Goal: Task Accomplishment & Management: Use online tool/utility

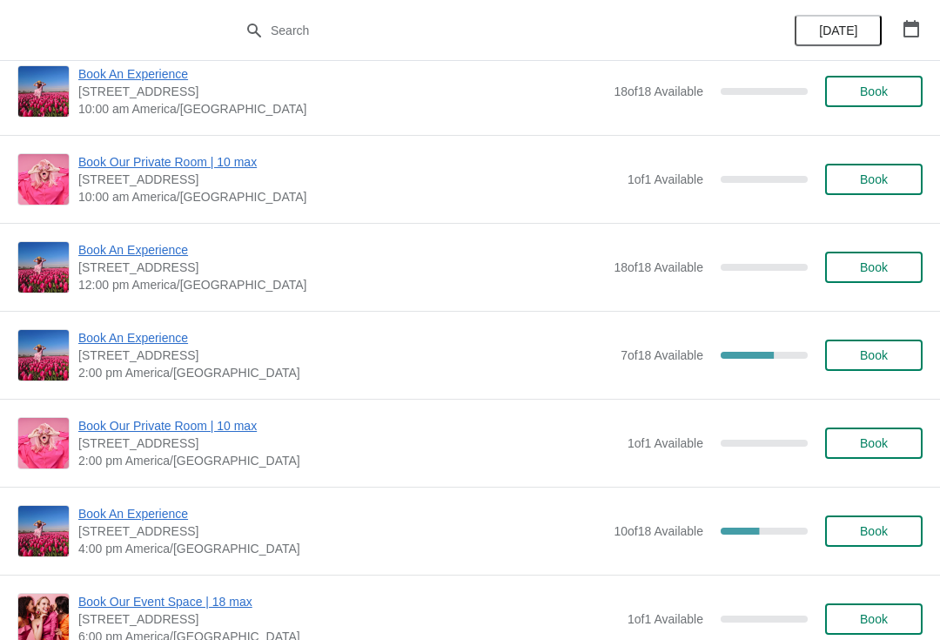
scroll to position [118, 0]
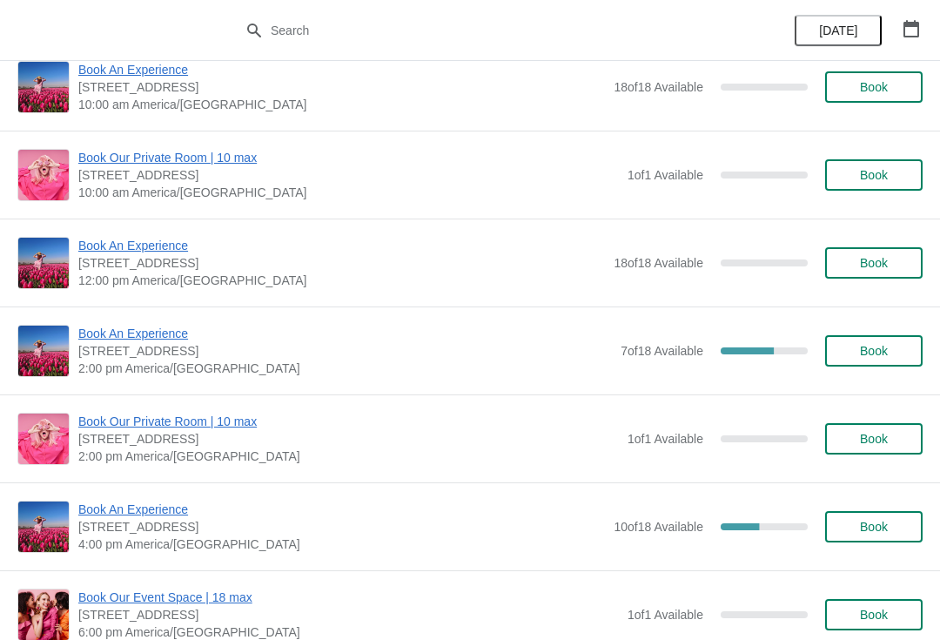
click at [102, 509] on span "Book An Experience" at bounding box center [341, 509] width 527 height 17
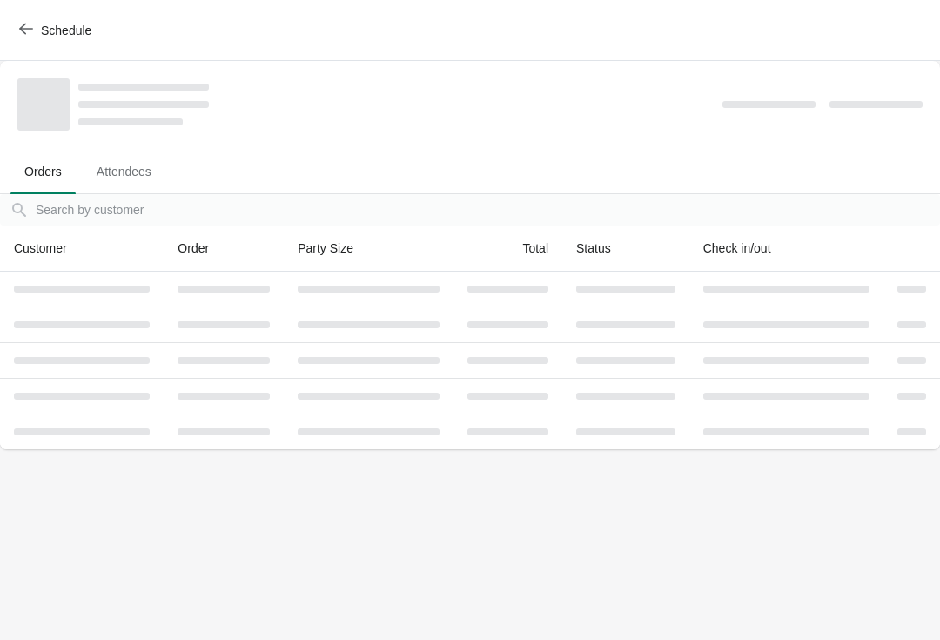
scroll to position [0, 0]
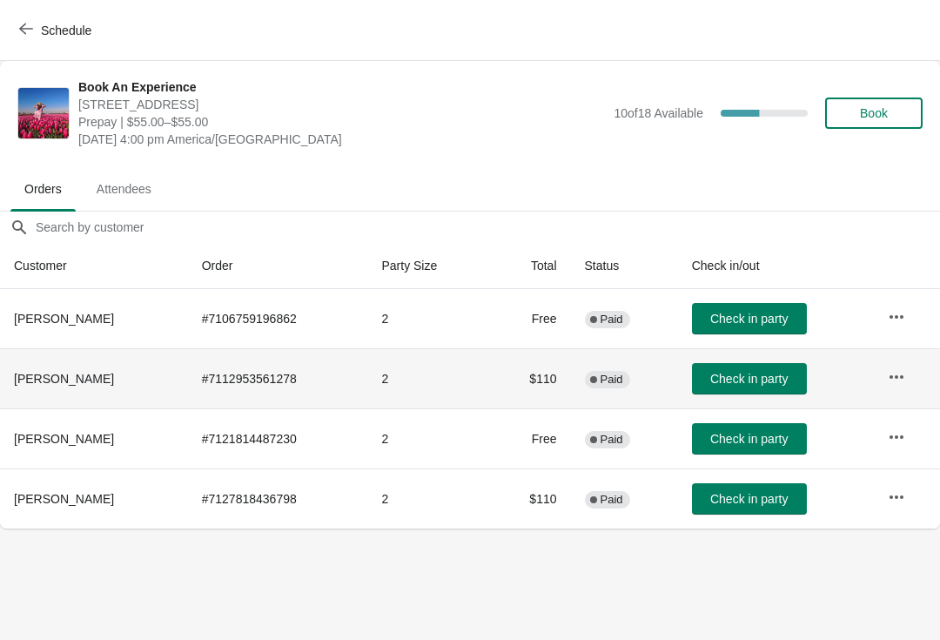
click at [898, 374] on icon "button" at bounding box center [896, 376] width 17 height 17
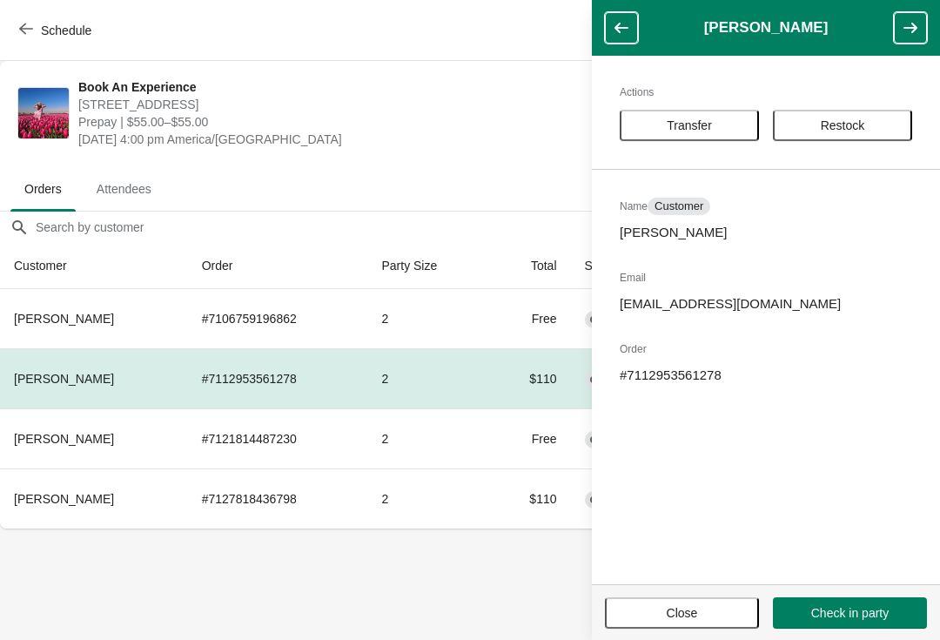
click at [691, 127] on span "Transfer" at bounding box center [689, 125] width 45 height 14
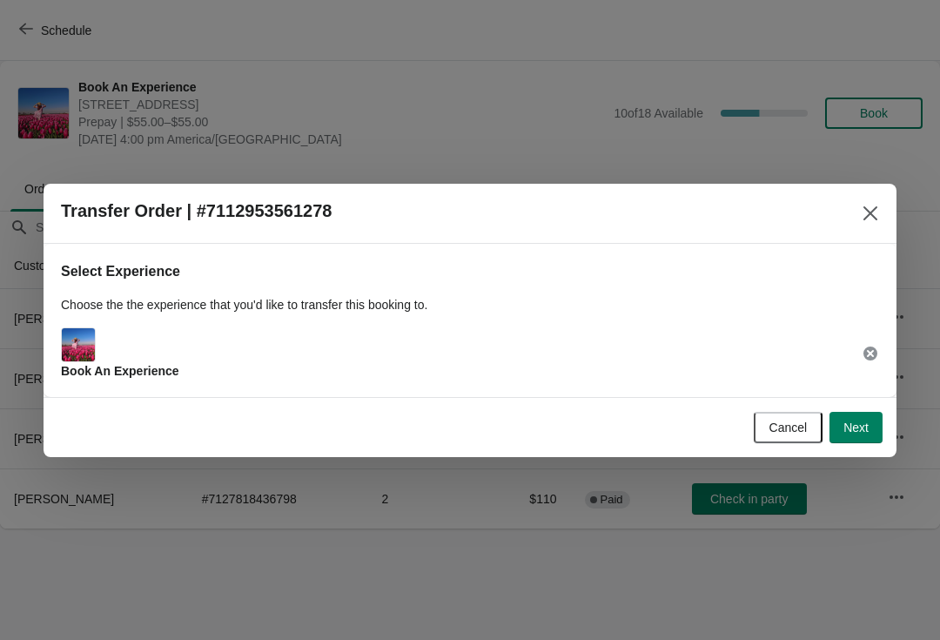
click at [859, 422] on span "Next" at bounding box center [856, 428] width 25 height 14
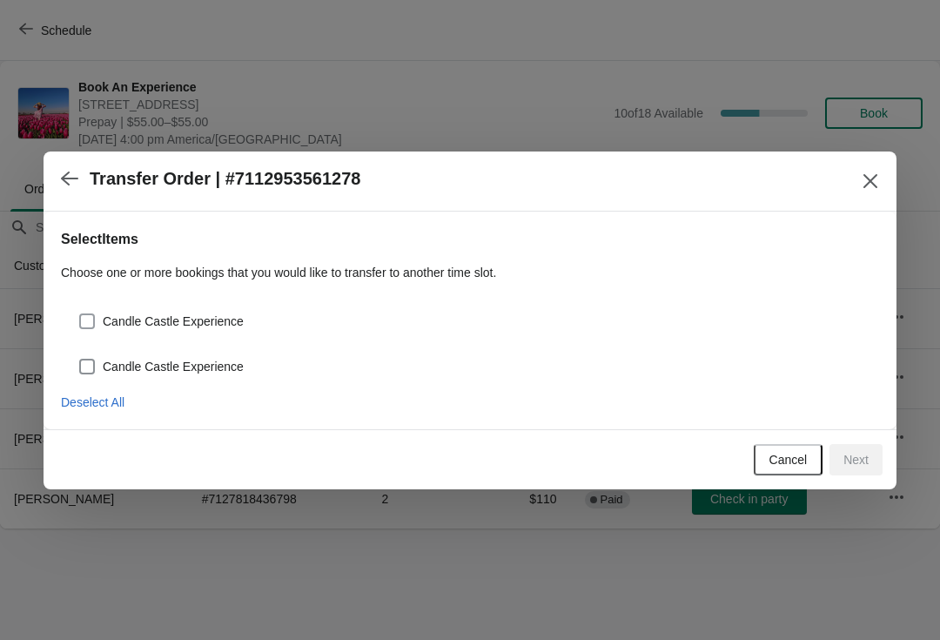
click at [83, 325] on span at bounding box center [87, 321] width 16 height 16
click at [80, 314] on input "Candle Castle Experience" at bounding box center [79, 313] width 1 height 1
checkbox input "true"
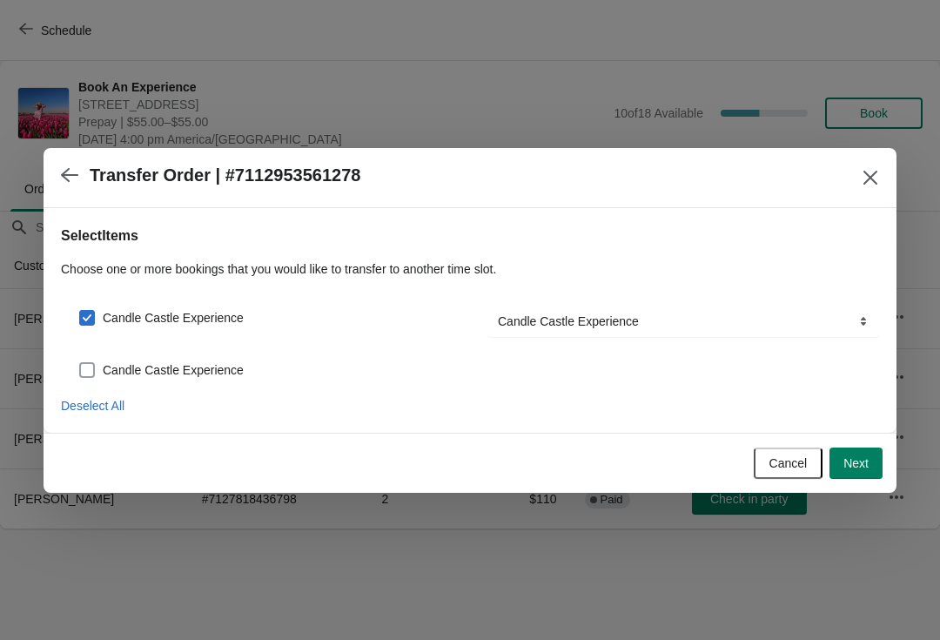
click at [86, 375] on span at bounding box center [87, 370] width 16 height 16
click at [80, 363] on input "Candle Castle Experience" at bounding box center [79, 362] width 1 height 1
checkbox input "true"
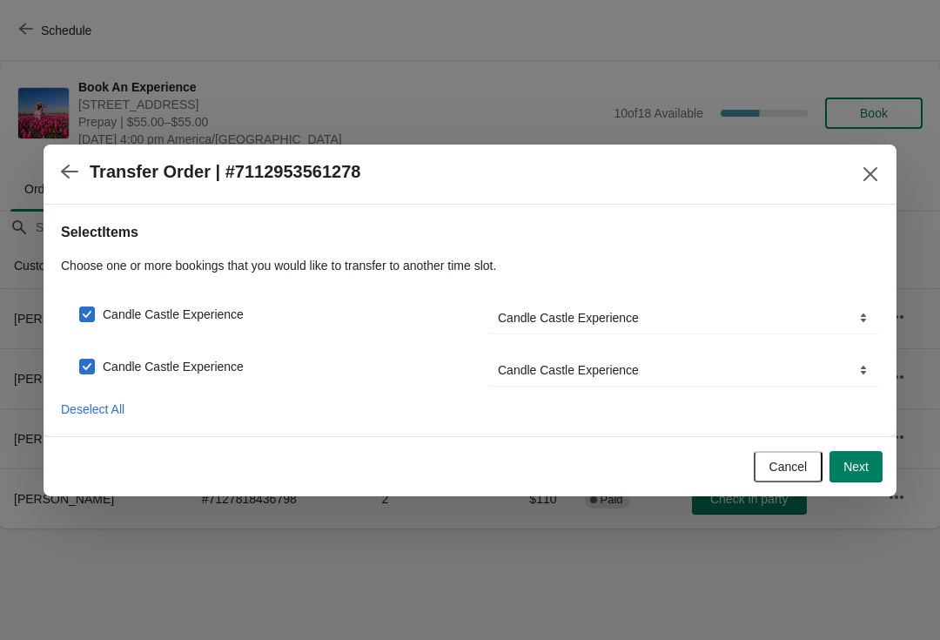
click at [873, 459] on button "Next" at bounding box center [856, 466] width 53 height 31
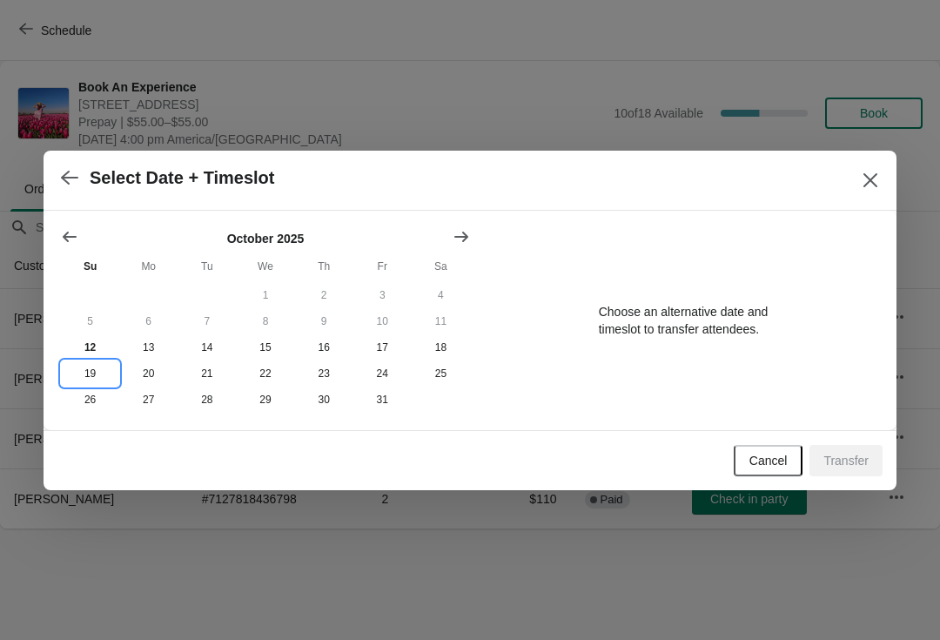
click at [96, 369] on button "19" at bounding box center [90, 374] width 58 height 26
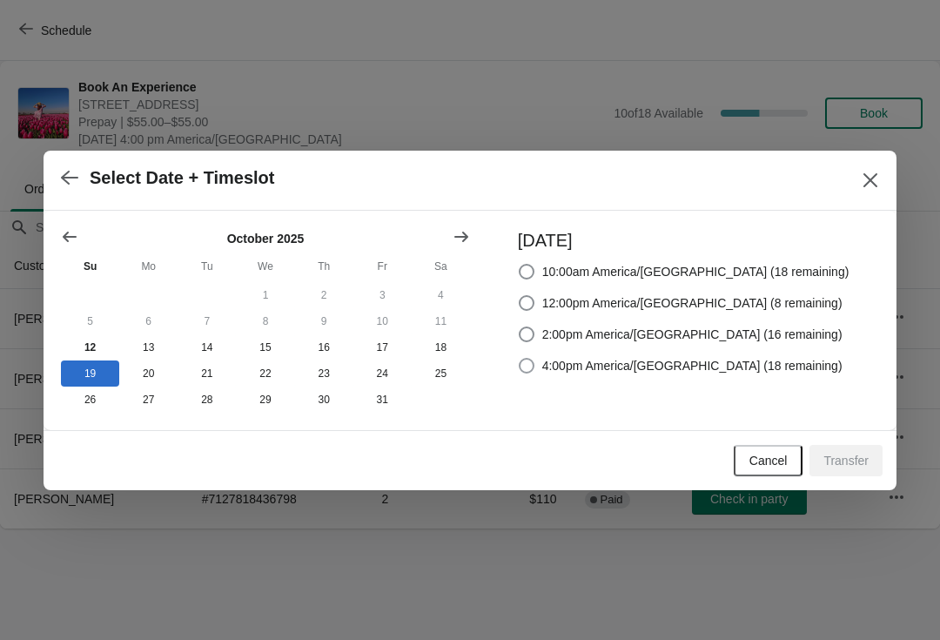
click at [575, 361] on label "4:00pm America/[GEOGRAPHIC_DATA] (18 remaining)" at bounding box center [680, 366] width 325 height 24
click at [520, 359] on input "4:00pm America/[GEOGRAPHIC_DATA] (18 remaining)" at bounding box center [519, 358] width 1 height 1
radio input "true"
click at [855, 464] on span "Transfer" at bounding box center [846, 461] width 45 height 14
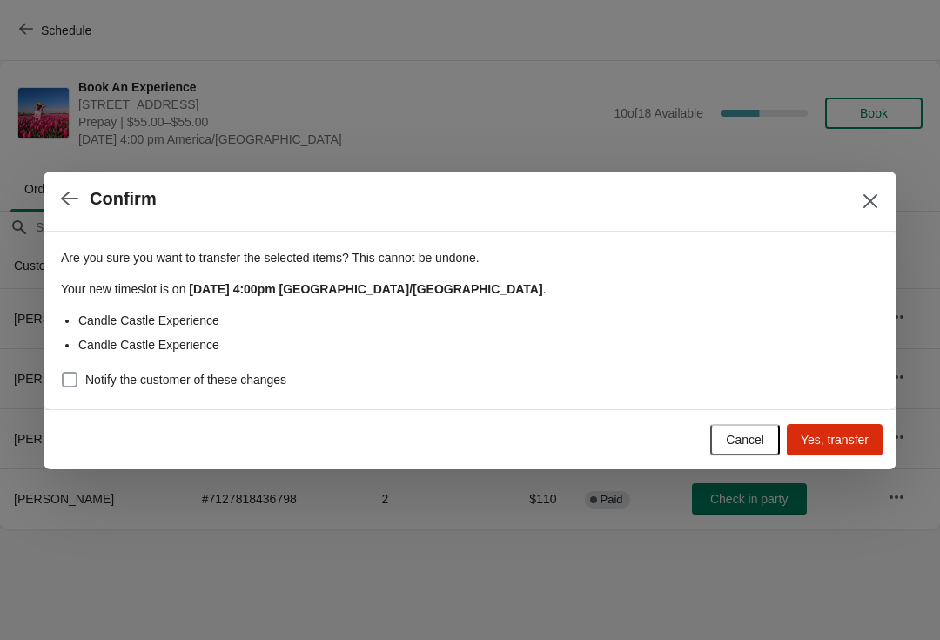
click at [83, 371] on label "Notify the customer of these changes" at bounding box center [174, 379] width 226 height 24
click at [63, 372] on input "Notify the customer of these changes" at bounding box center [62, 372] width 1 height 1
checkbox input "true"
click at [823, 447] on span "Yes, transfer" at bounding box center [835, 440] width 68 height 14
